Goal: Information Seeking & Learning: Check status

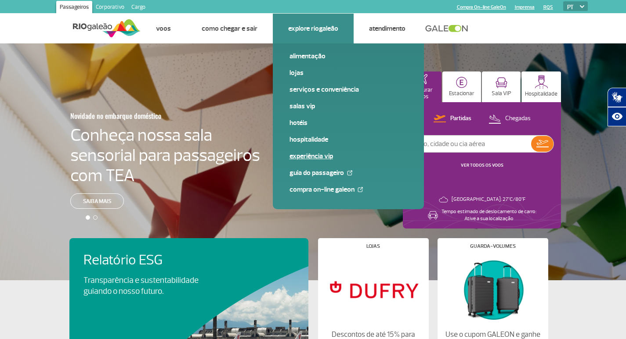
click at [310, 155] on link "Experiência VIP" at bounding box center [348, 156] width 118 height 10
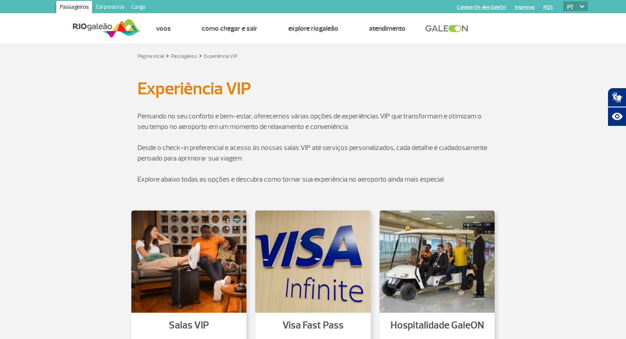
click at [104, 28] on img at bounding box center [107, 29] width 68 height 22
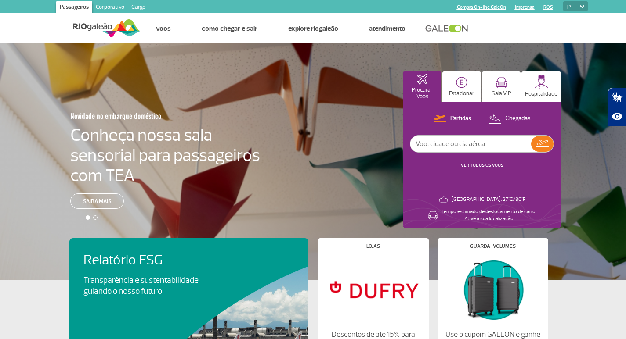
click at [102, 5] on link "Corporativo" at bounding box center [110, 8] width 36 height 14
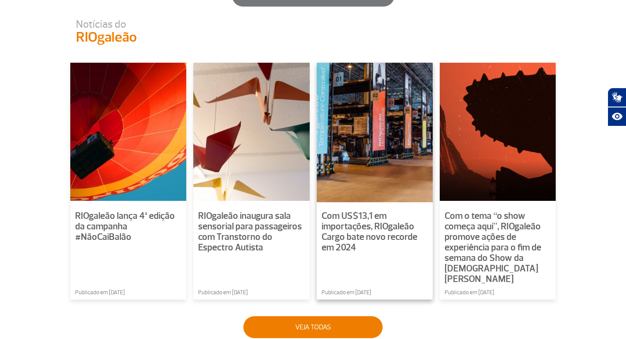
scroll to position [571, 0]
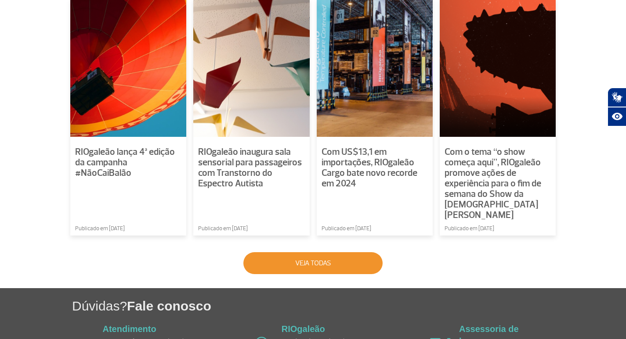
click at [317, 256] on button "Veja todas" at bounding box center [312, 263] width 139 height 22
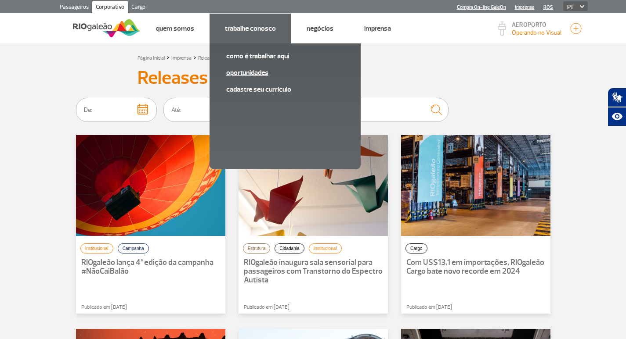
click at [260, 73] on link "Oportunidades" at bounding box center [285, 73] width 118 height 10
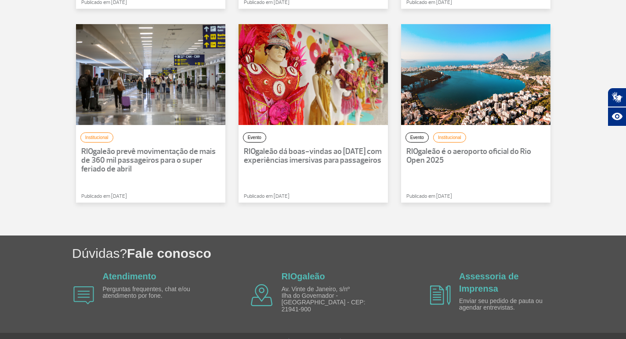
scroll to position [524, 0]
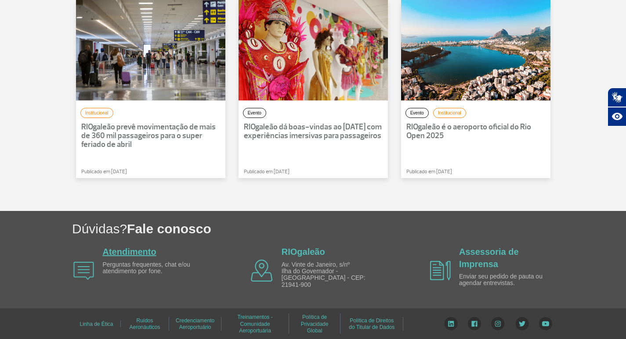
click at [134, 249] on link "Atendimento" at bounding box center [130, 252] width 54 height 10
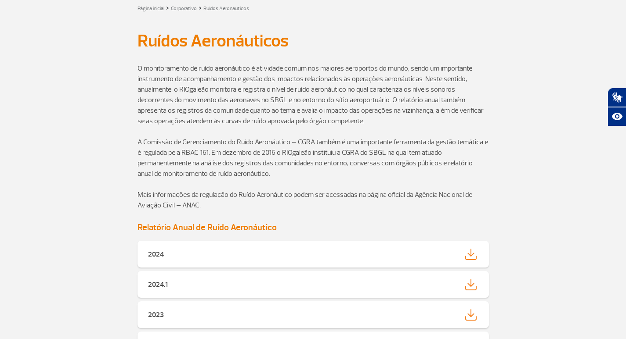
scroll to position [44, 0]
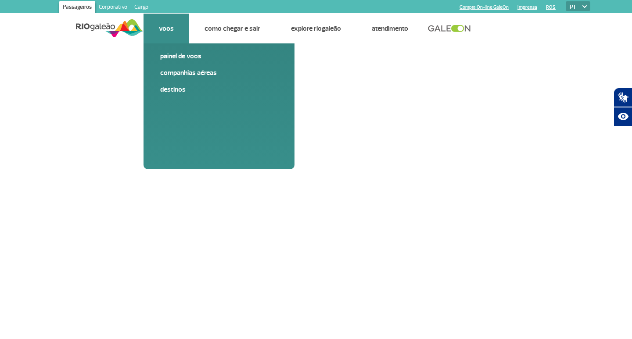
click at [177, 56] on link "Painel de voos" at bounding box center [219, 56] width 118 height 10
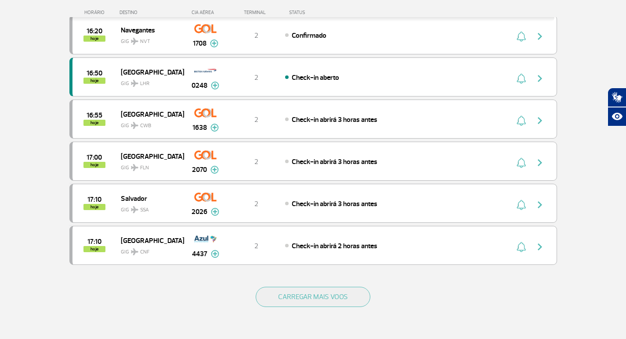
scroll to position [746, 0]
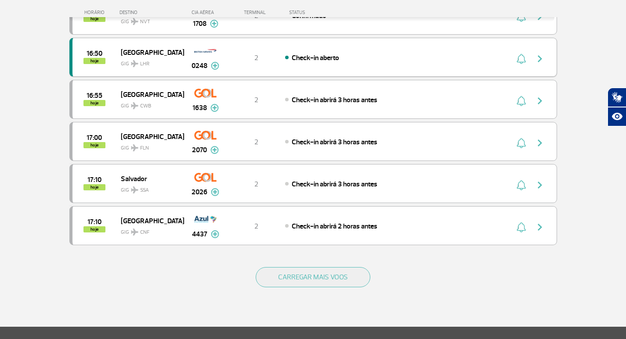
click at [215, 65] on img at bounding box center [215, 66] width 8 height 8
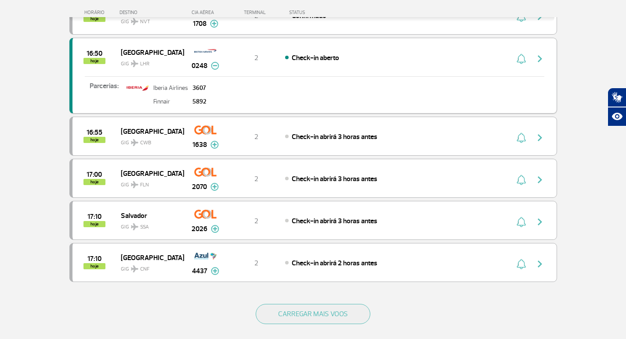
click at [215, 65] on img at bounding box center [215, 66] width 8 height 8
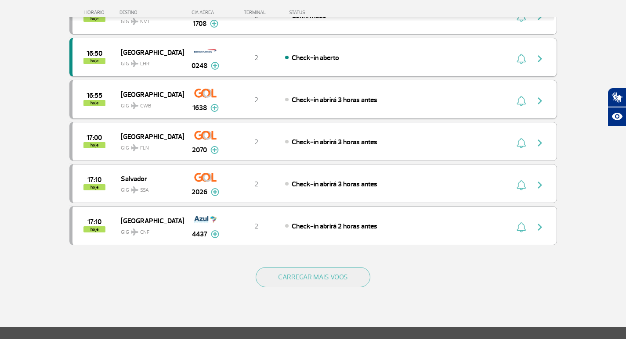
click at [215, 109] on img at bounding box center [214, 108] width 8 height 8
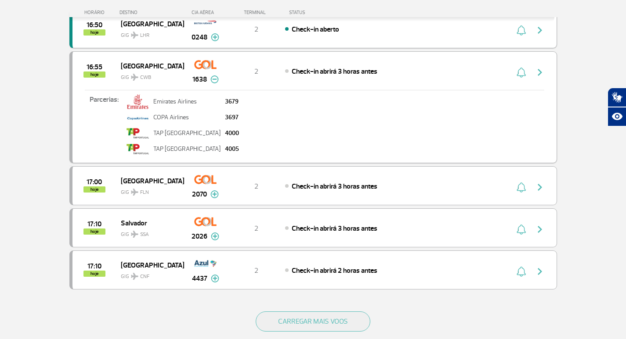
scroll to position [790, 0]
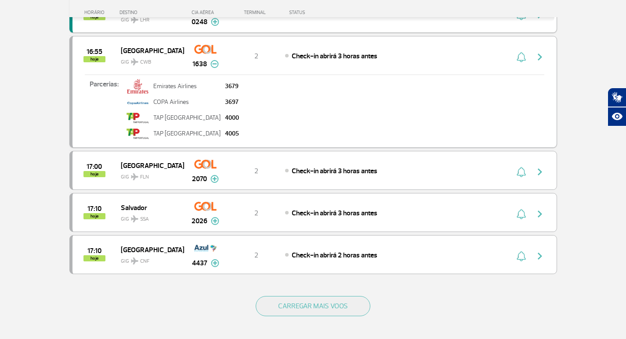
click at [212, 61] on img at bounding box center [214, 64] width 8 height 8
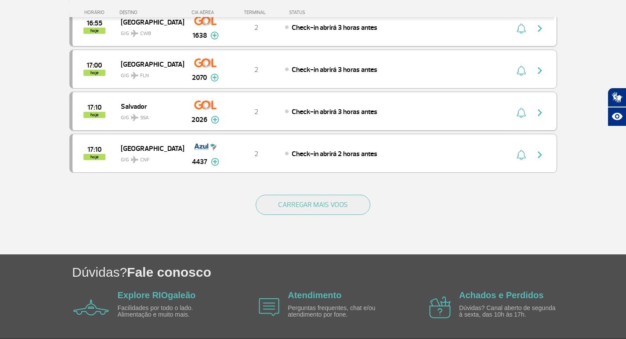
scroll to position [834, 0]
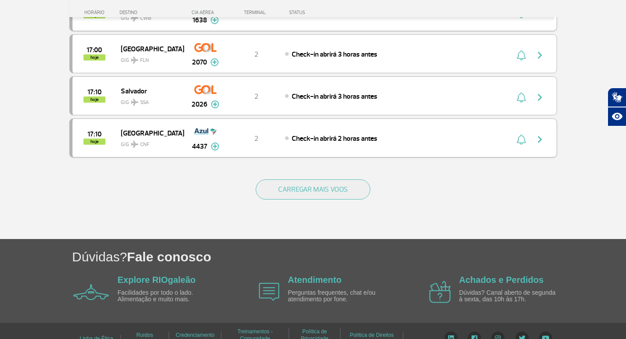
click at [215, 149] on img at bounding box center [215, 147] width 8 height 8
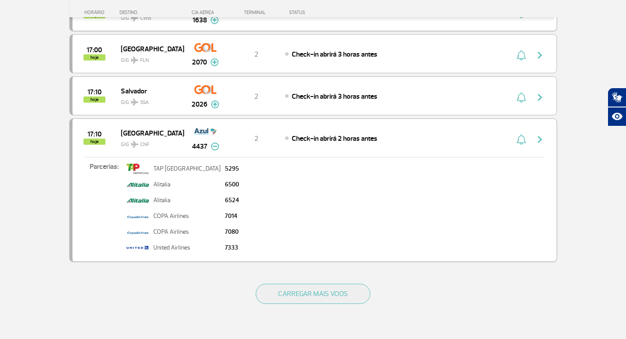
click at [215, 149] on img at bounding box center [215, 147] width 8 height 8
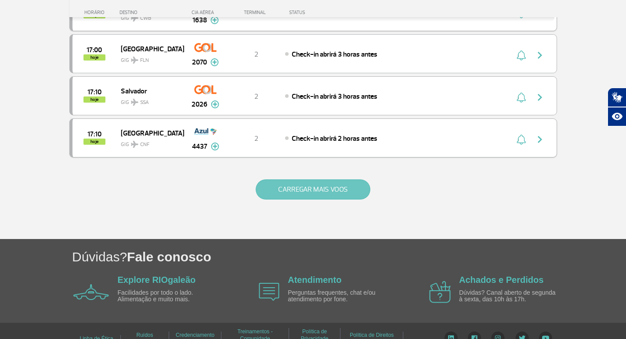
click at [298, 190] on button "CARREGAR MAIS VOOS" at bounding box center [313, 190] width 115 height 20
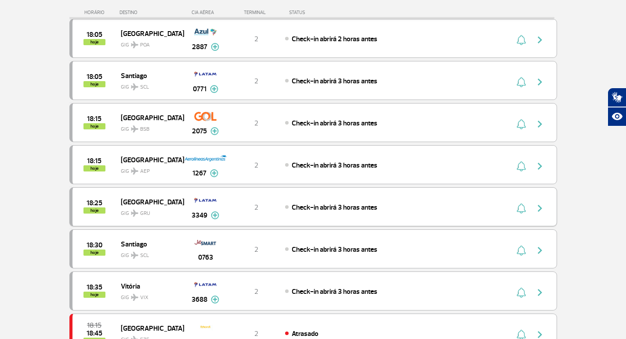
scroll to position [1229, 0]
click at [213, 173] on img at bounding box center [214, 173] width 8 height 8
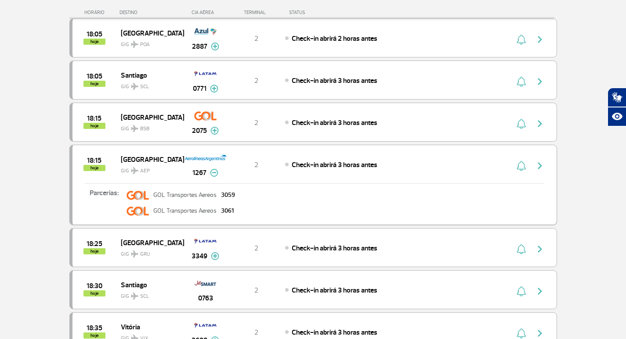
click at [213, 173] on img at bounding box center [214, 173] width 8 height 8
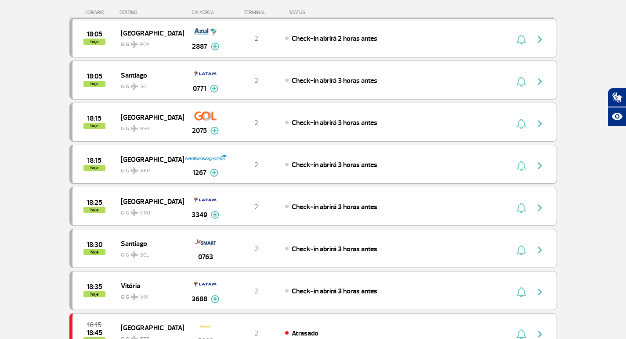
scroll to position [1185, 0]
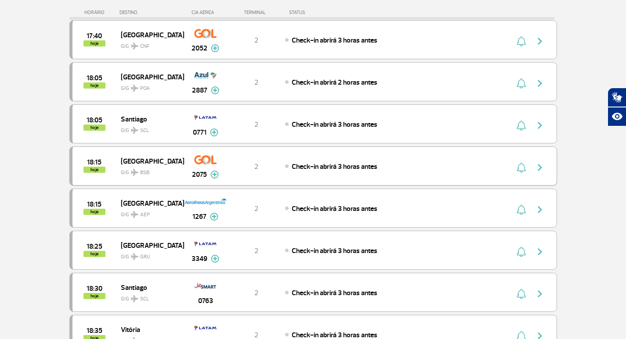
click at [213, 176] on img at bounding box center [214, 175] width 8 height 8
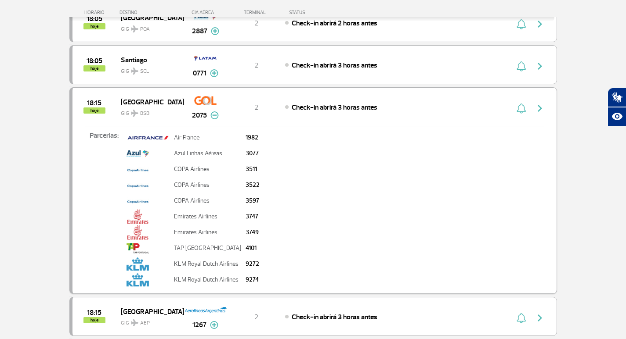
scroll to position [1229, 0]
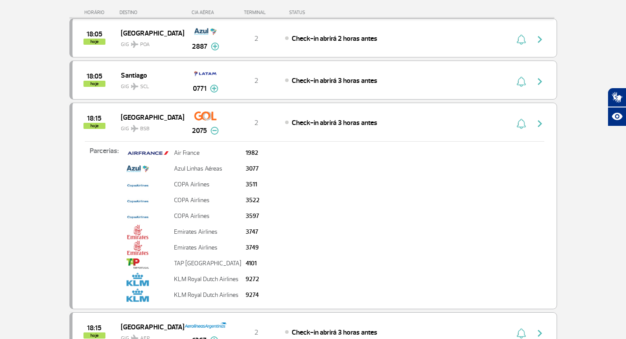
click at [213, 133] on img at bounding box center [214, 131] width 8 height 8
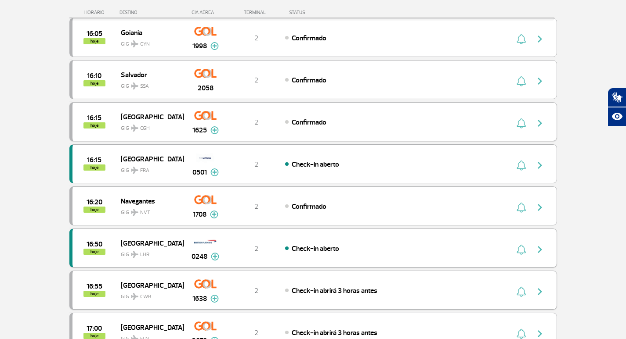
scroll to position [571, 0]
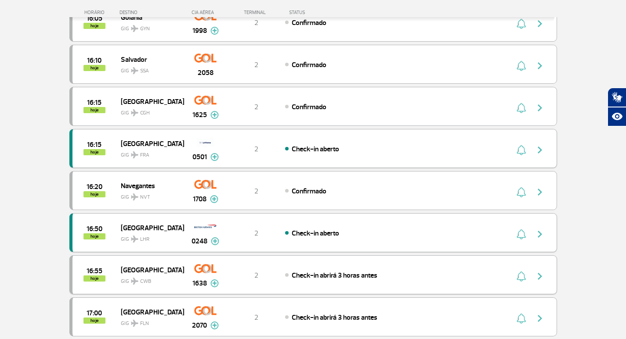
click at [213, 160] on img at bounding box center [214, 157] width 8 height 8
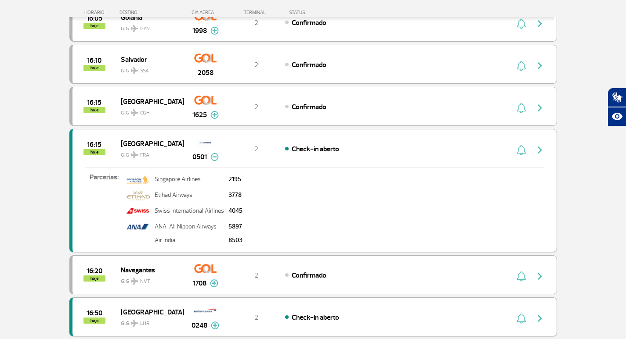
click at [210, 155] on img at bounding box center [214, 157] width 8 height 8
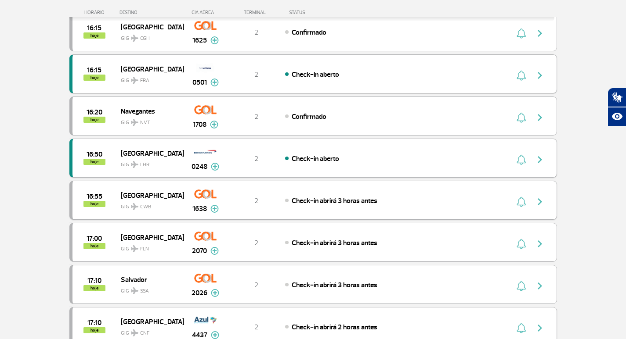
scroll to position [659, 0]
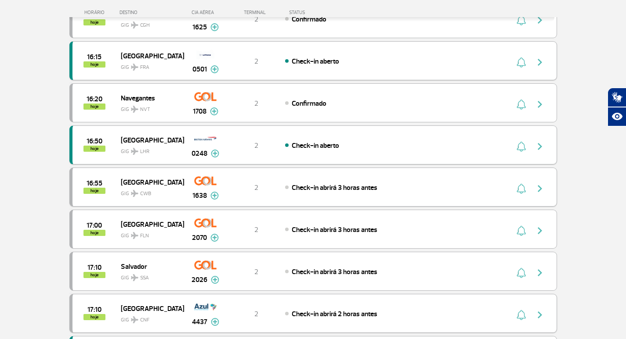
click at [213, 152] on img at bounding box center [215, 154] width 8 height 8
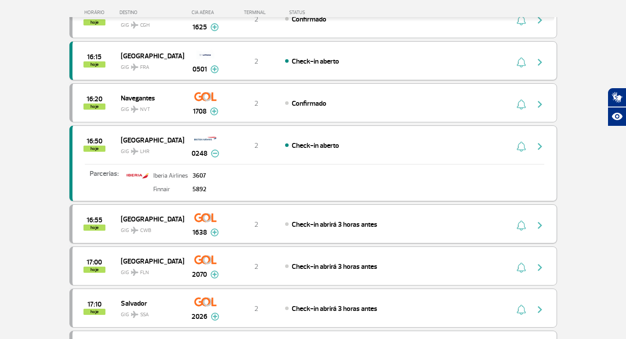
click at [213, 152] on img at bounding box center [215, 154] width 8 height 8
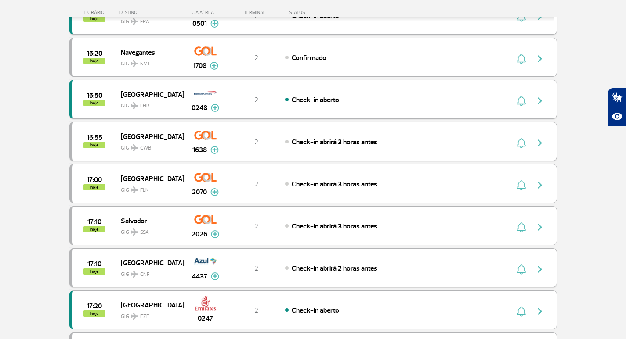
scroll to position [746, 0]
